Goal: Transaction & Acquisition: Book appointment/travel/reservation

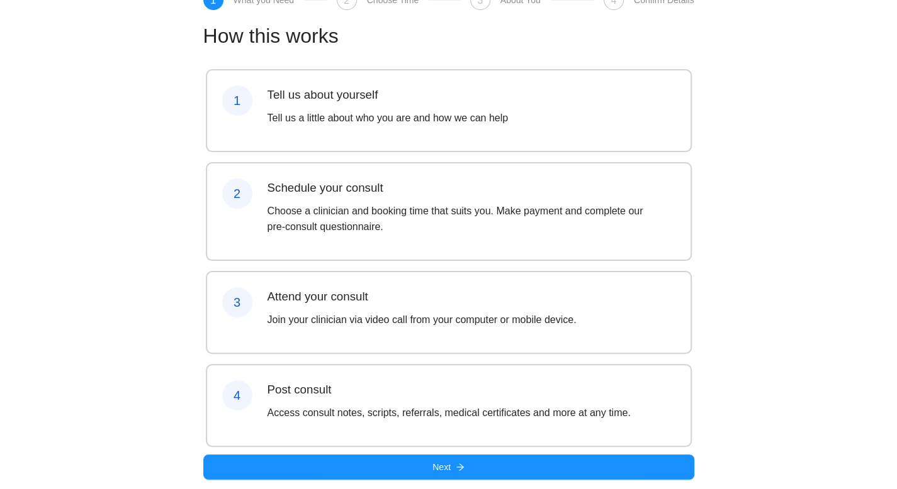
scroll to position [53, 0]
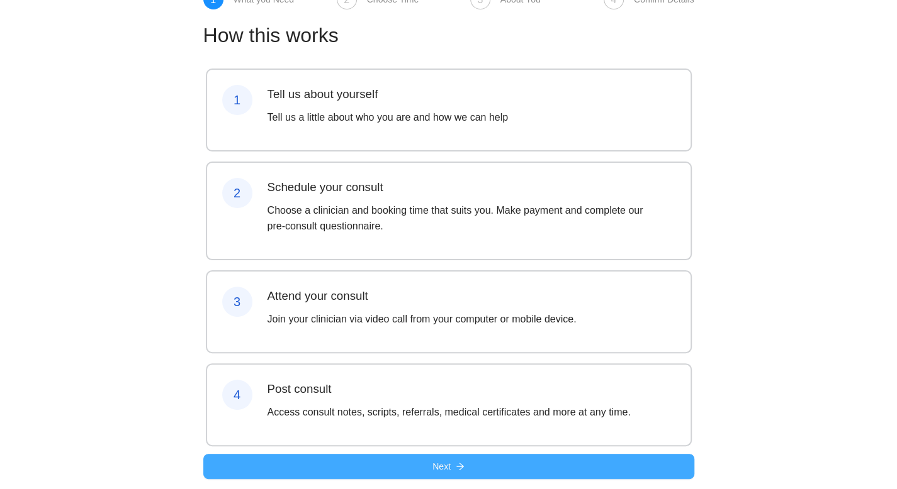
click at [526, 461] on div "How this works 1 Tell us about yourself Tell us a little about who you are and …" at bounding box center [448, 249] width 503 height 480
click at [474, 467] on button "Next" at bounding box center [448, 466] width 491 height 25
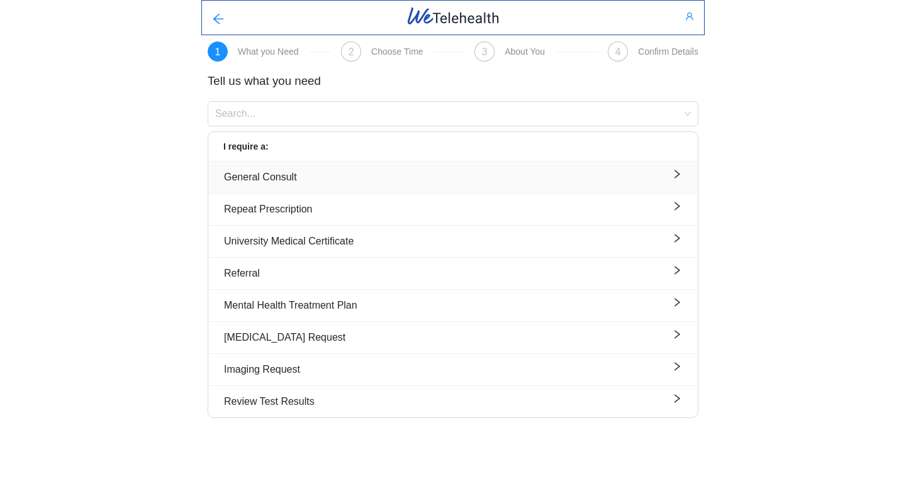
click at [303, 172] on div "General Consult" at bounding box center [453, 177] width 458 height 16
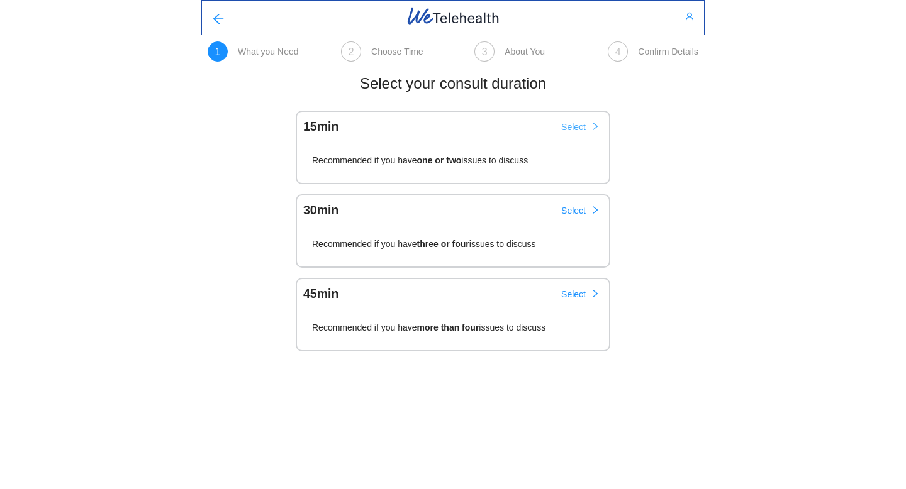
click at [580, 127] on span "Select" at bounding box center [573, 127] width 25 height 14
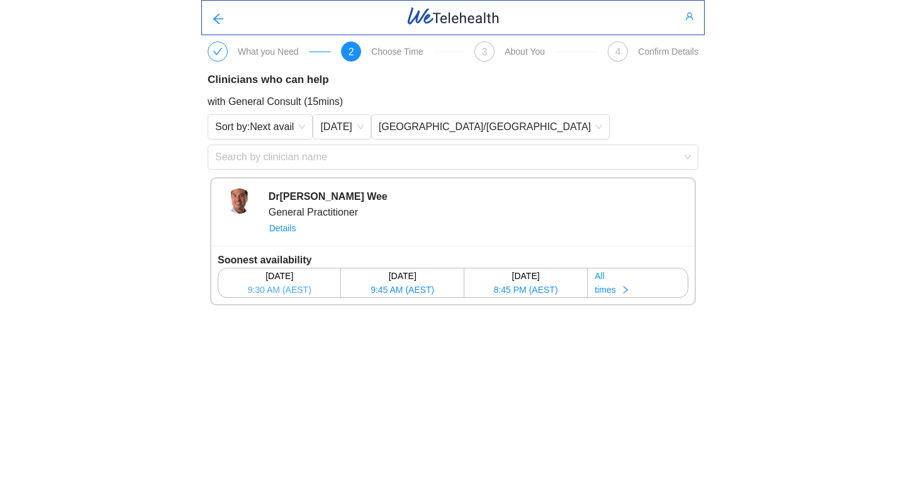
click at [278, 288] on span "9:30 AM (AEST)" at bounding box center [280, 290] width 64 height 14
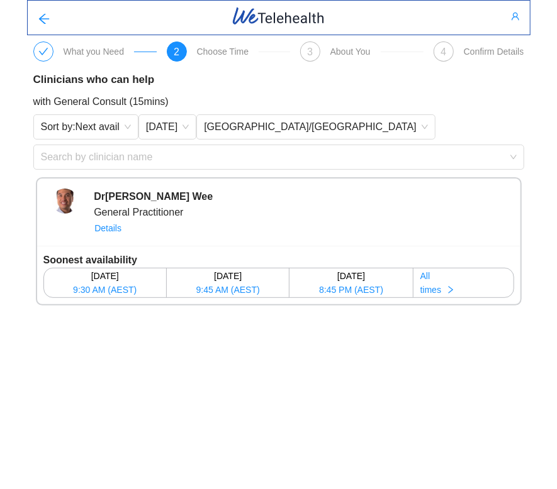
click at [276, 348] on body "What you Need 2 Choose Time 3 About You 4 Confirm Details Clinicians who can he…" at bounding box center [278, 244] width 557 height 489
click at [95, 289] on span "9:30 AM (AEST)" at bounding box center [105, 290] width 64 height 14
click at [98, 291] on span "9:30 AM (AEST)" at bounding box center [105, 290] width 64 height 14
click at [83, 392] on body "What you Need 2 Choose Time 3 About You 4 Confirm Details Clinicians who can he…" at bounding box center [278, 244] width 557 height 489
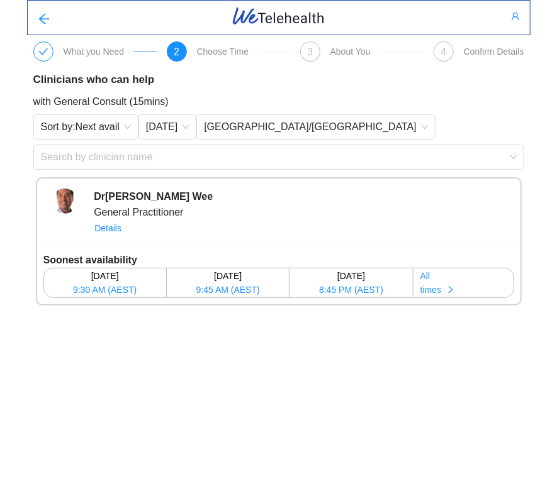
click at [83, 383] on body "What you Need 2 Choose Time 3 About You 4 Confirm Details Clinicians who can he…" at bounding box center [278, 244] width 557 height 489
